Goal: Find specific page/section: Find specific page/section

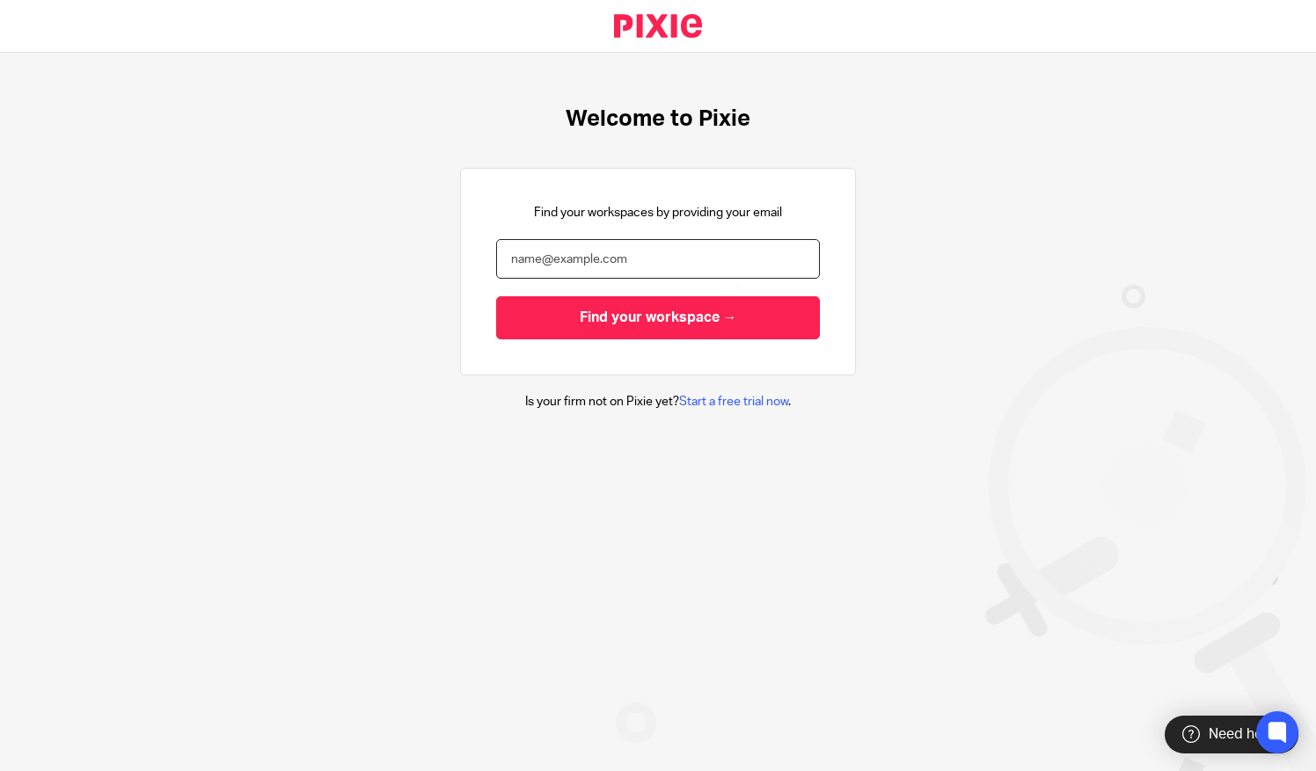
click at [555, 259] on input "email" at bounding box center [658, 259] width 324 height 40
type input "jayne@bicknells.net"
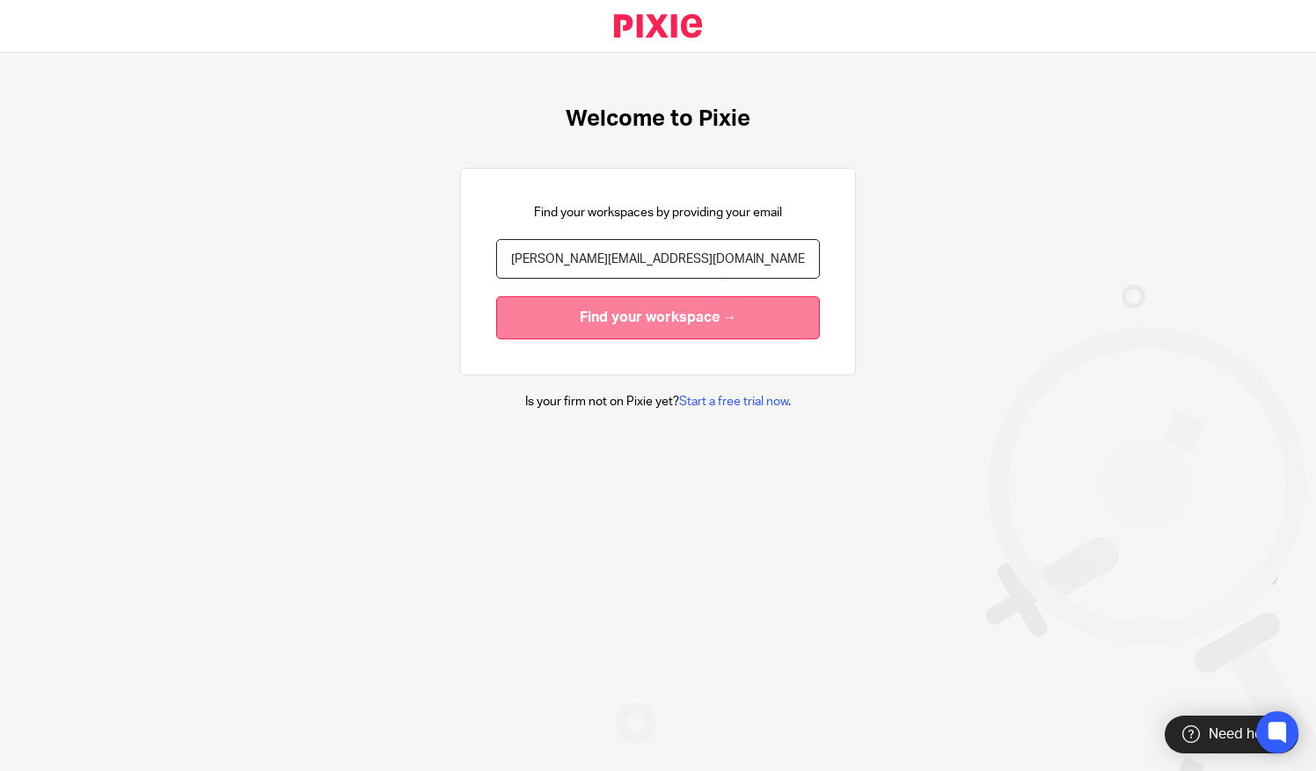
click at [607, 315] on input "Find your workspace →" at bounding box center [658, 317] width 324 height 43
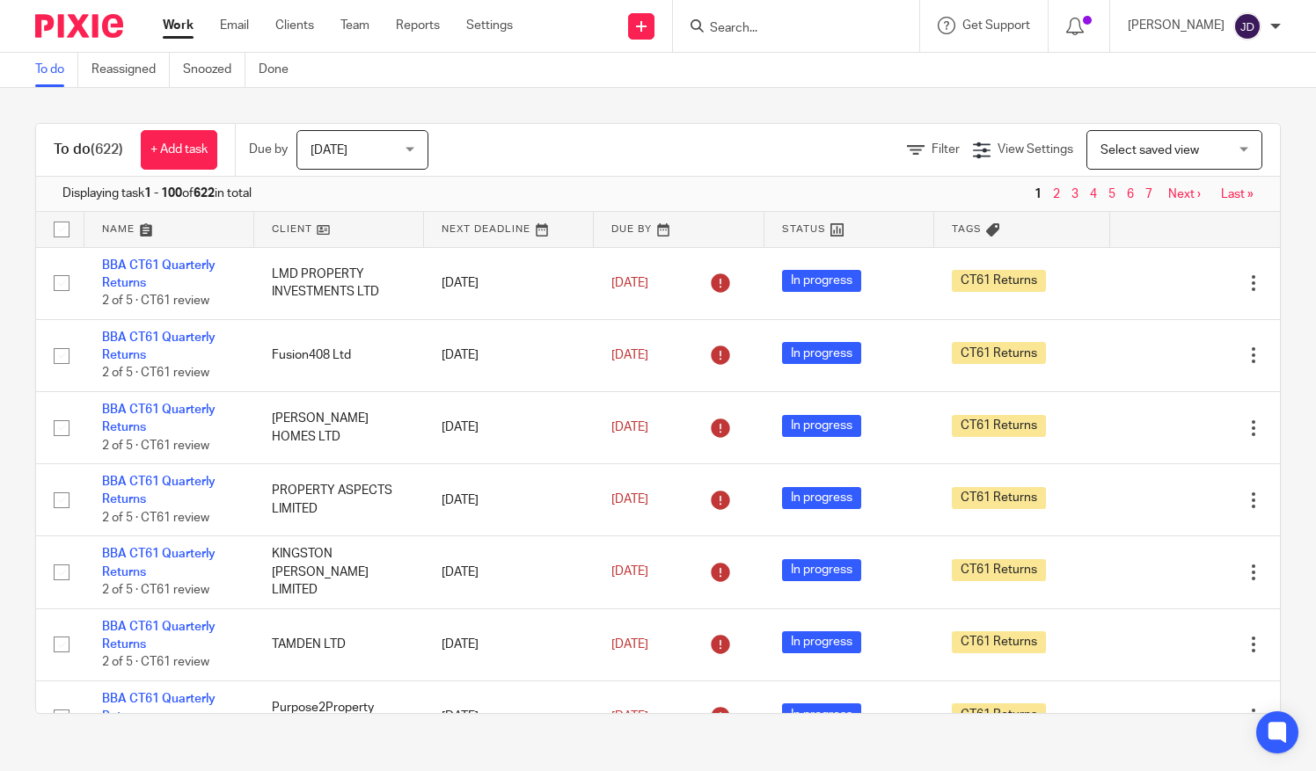
click at [766, 26] on input "Search" at bounding box center [787, 29] width 158 height 16
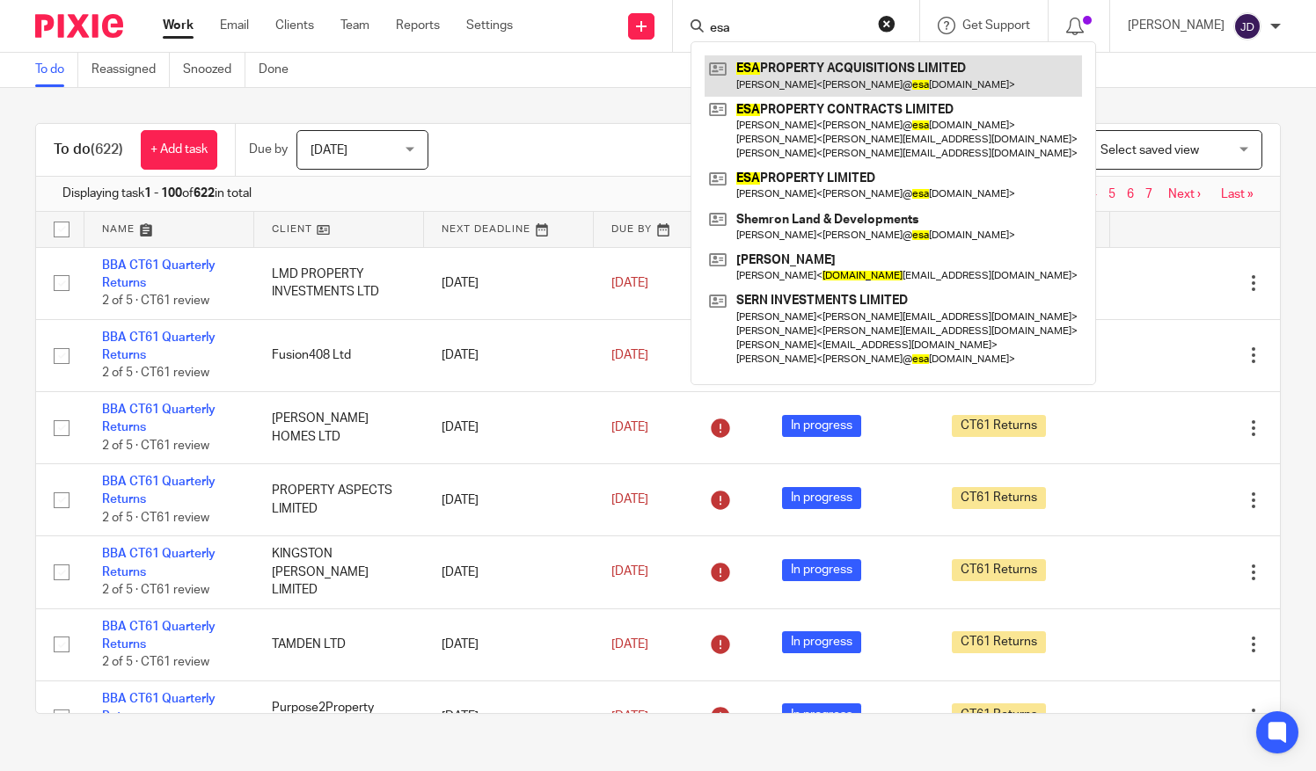
type input "esa"
click at [800, 83] on link at bounding box center [892, 75] width 377 height 40
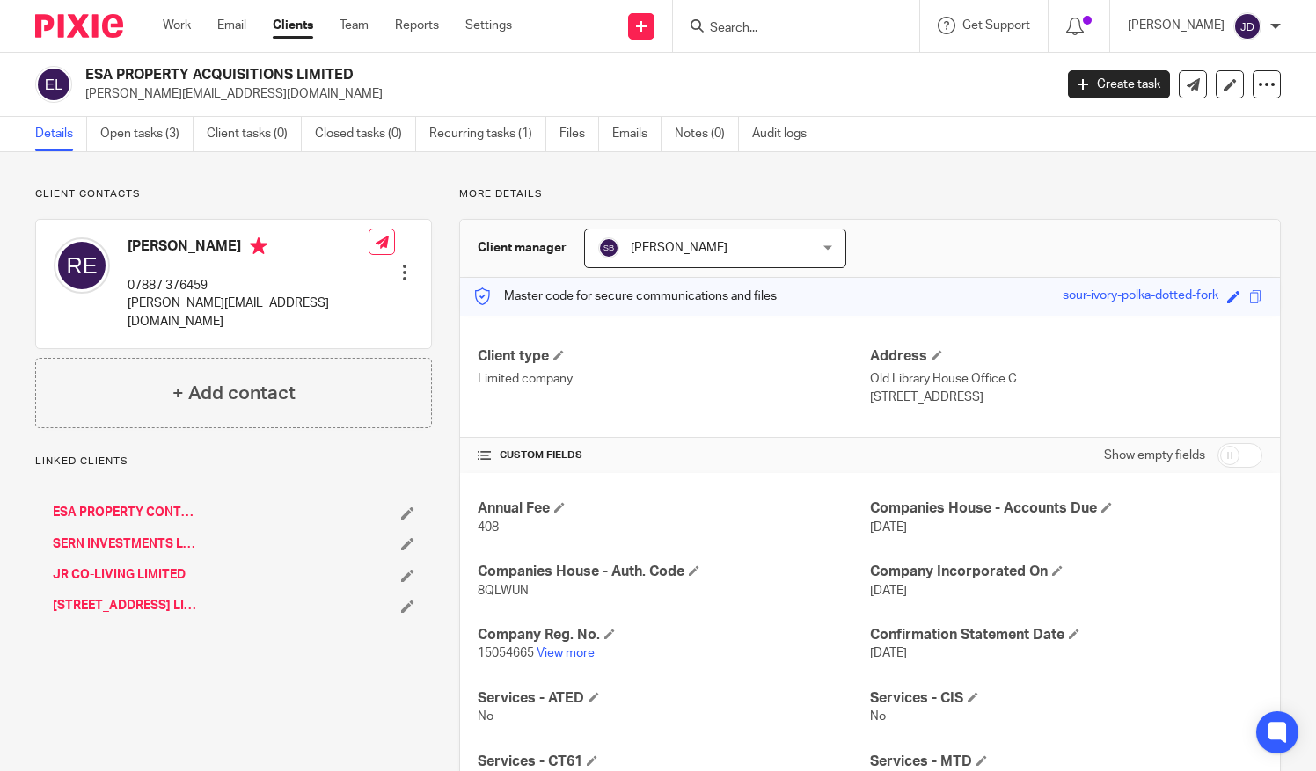
click at [125, 504] on link "ESA PROPERTY CONTRACTS LIMITED" at bounding box center [125, 513] width 144 height 18
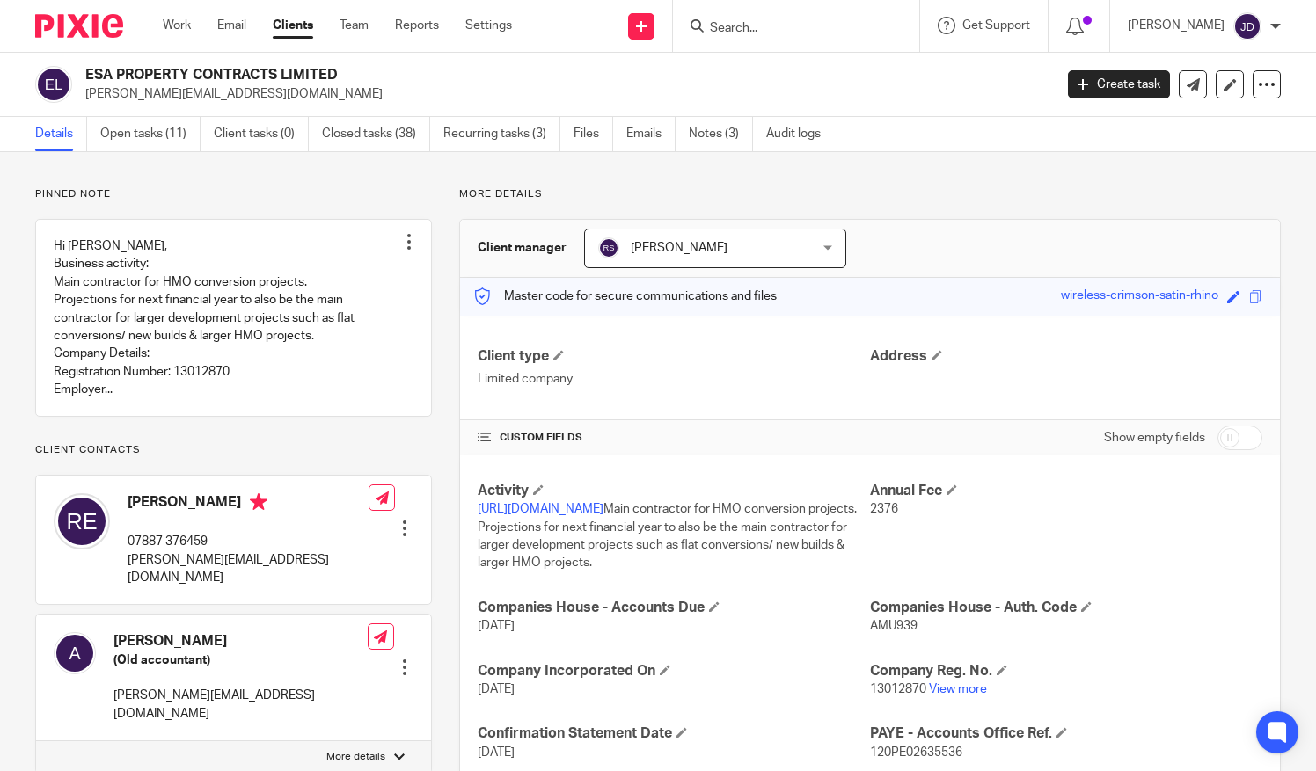
click at [732, 21] on input "Search" at bounding box center [787, 29] width 158 height 16
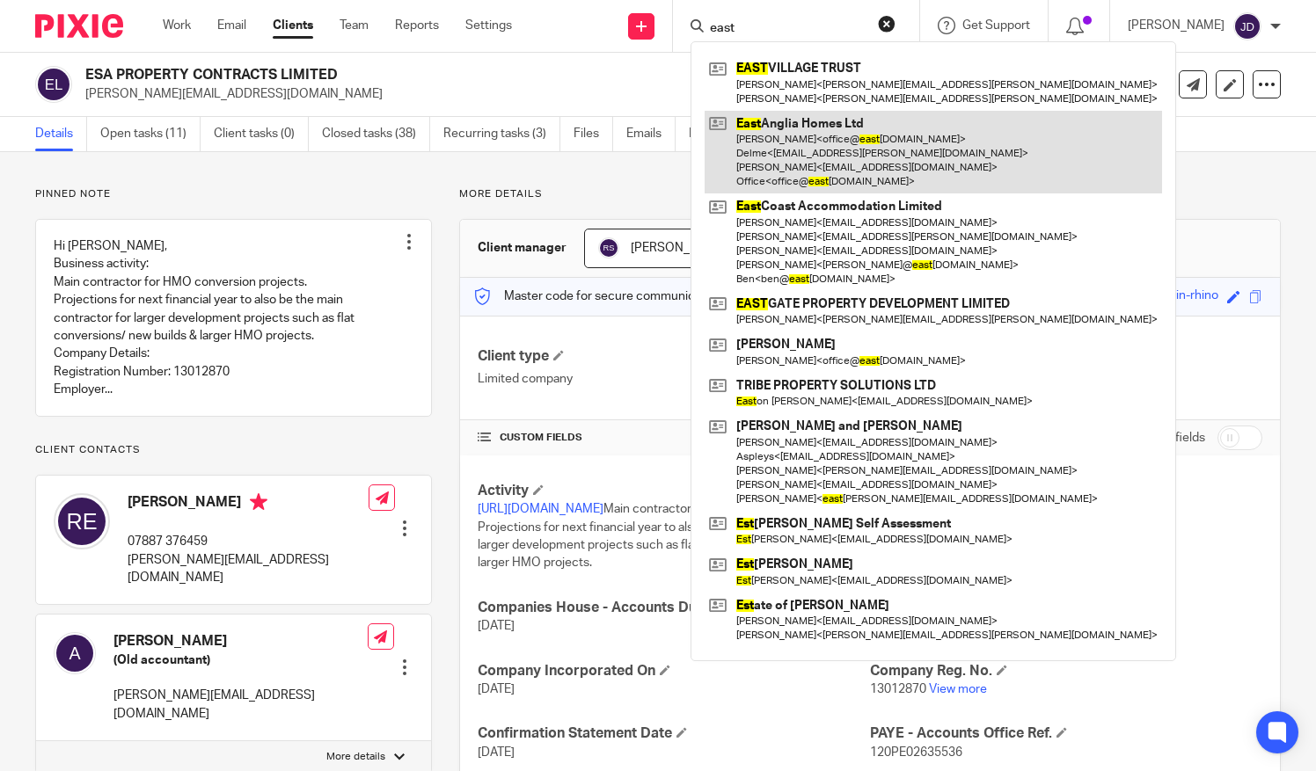
type input "east"
click at [796, 142] on link at bounding box center [932, 153] width 457 height 84
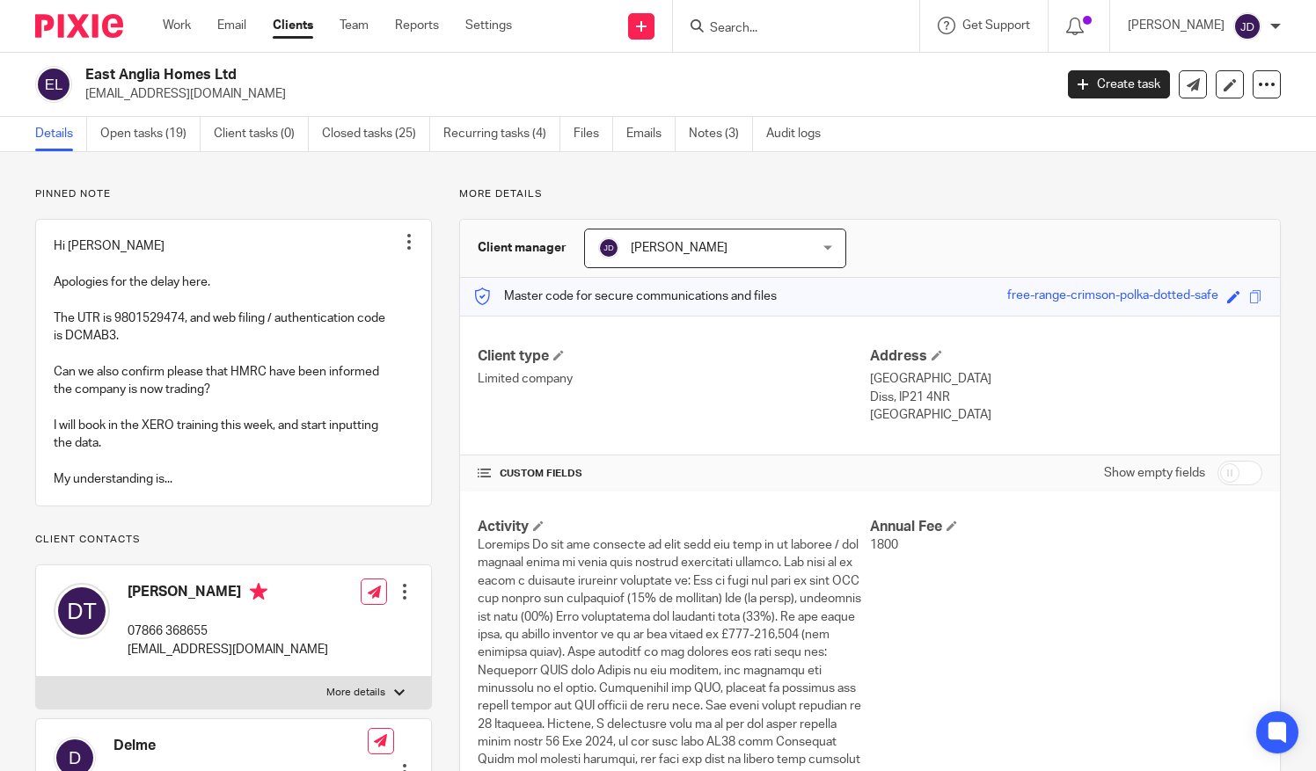
click at [765, 28] on input "Search" at bounding box center [787, 29] width 158 height 16
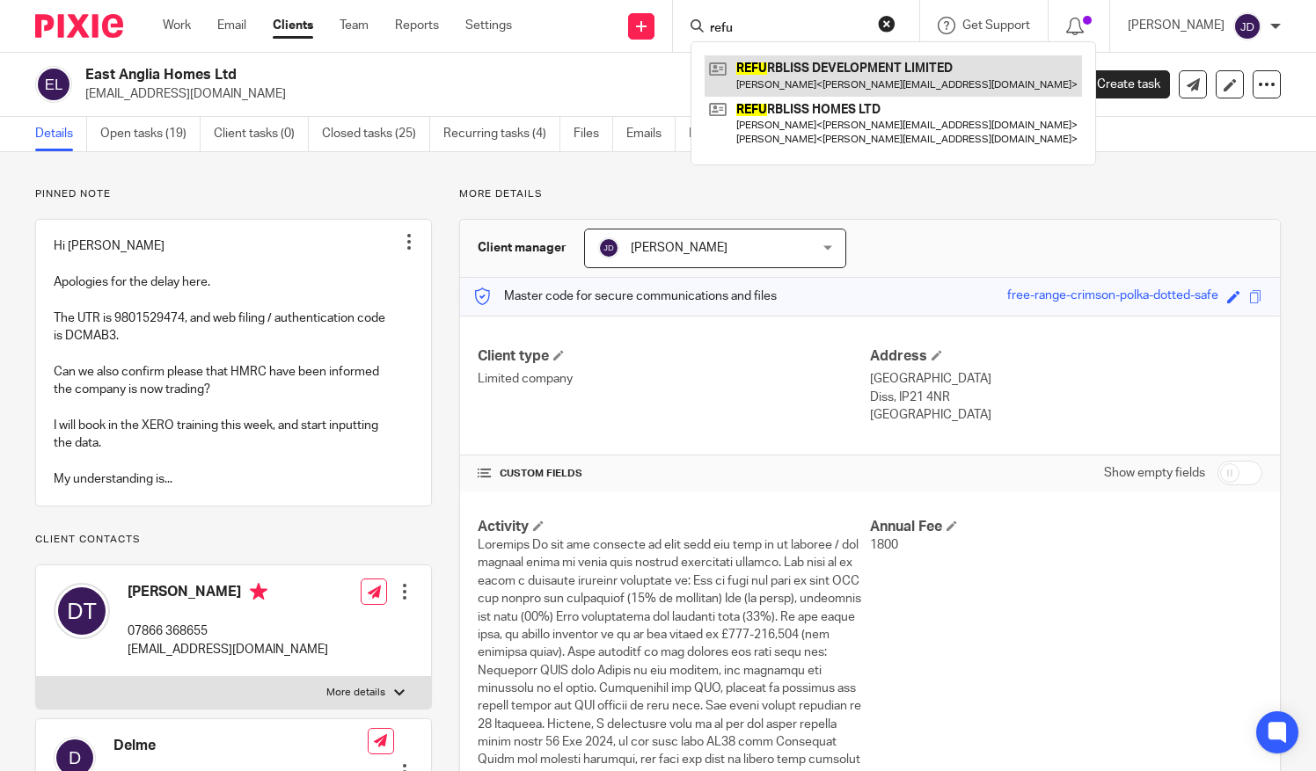
type input "refu"
click at [795, 67] on link at bounding box center [892, 75] width 377 height 40
